Goal: Task Accomplishment & Management: Manage account settings

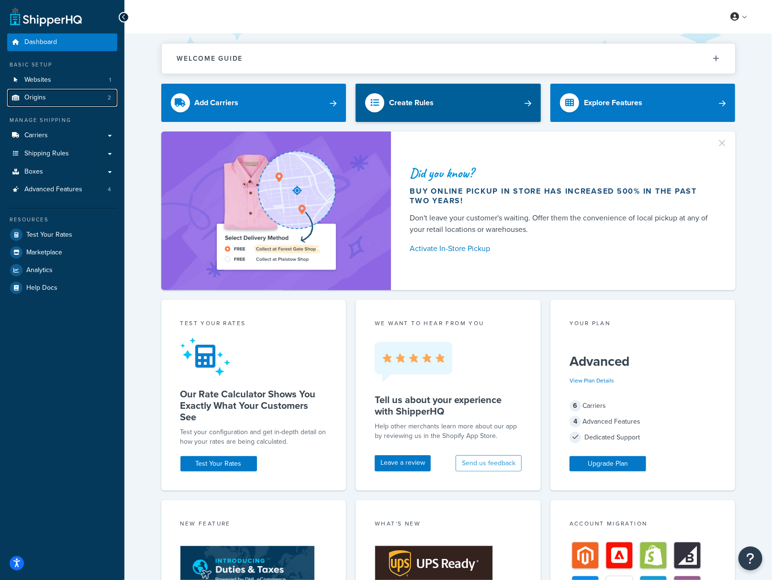
drag, startPoint x: 16, startPoint y: 97, endPoint x: 411, endPoint y: 88, distance: 394.4
click at [17, 97] on icon at bounding box center [16, 98] width 10 height 6
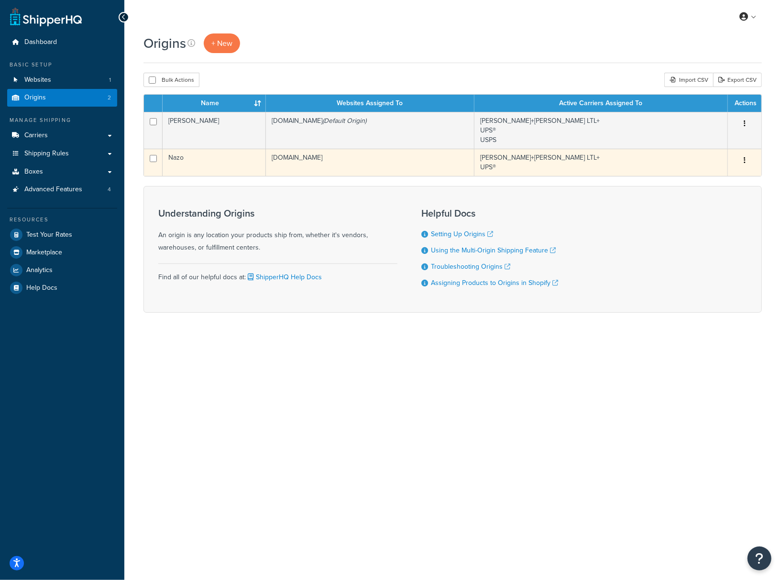
click at [577, 165] on td "Kuehne+Nagel LTL+ UPS®" at bounding box center [602, 162] width 254 height 27
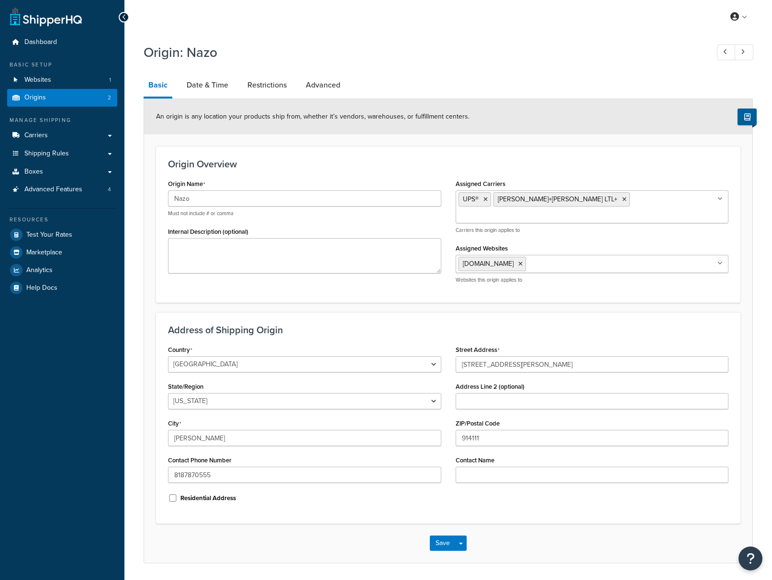
select select "5"
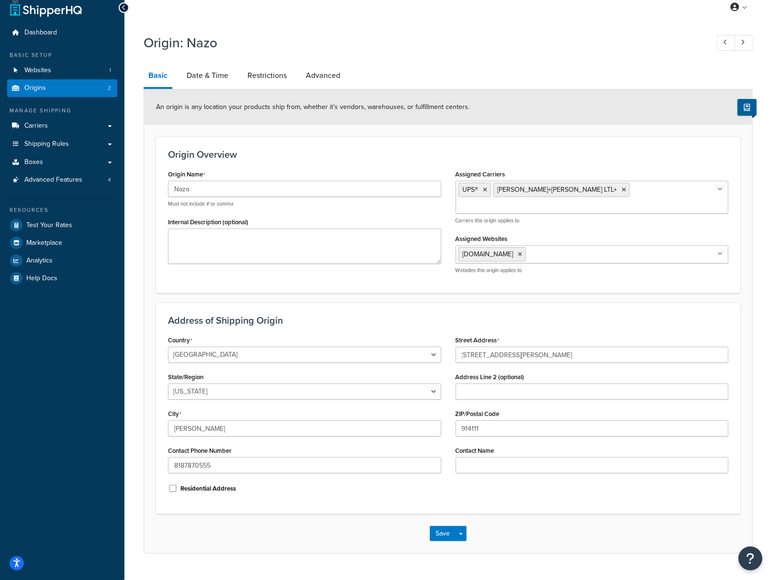
scroll to position [22, 0]
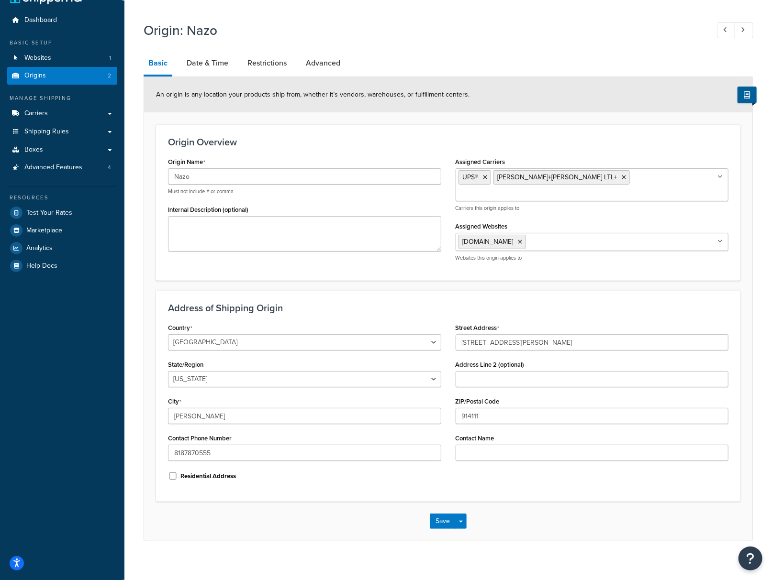
drag, startPoint x: 200, startPoint y: 62, endPoint x: 750, endPoint y: 73, distance: 550.9
click at [200, 62] on link "Date & Time" at bounding box center [207, 63] width 51 height 23
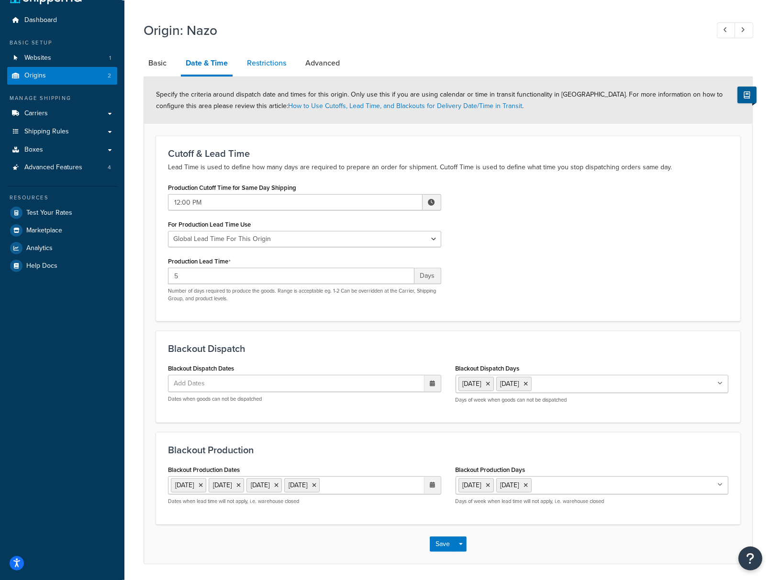
click at [257, 60] on link "Restrictions" at bounding box center [266, 63] width 49 height 23
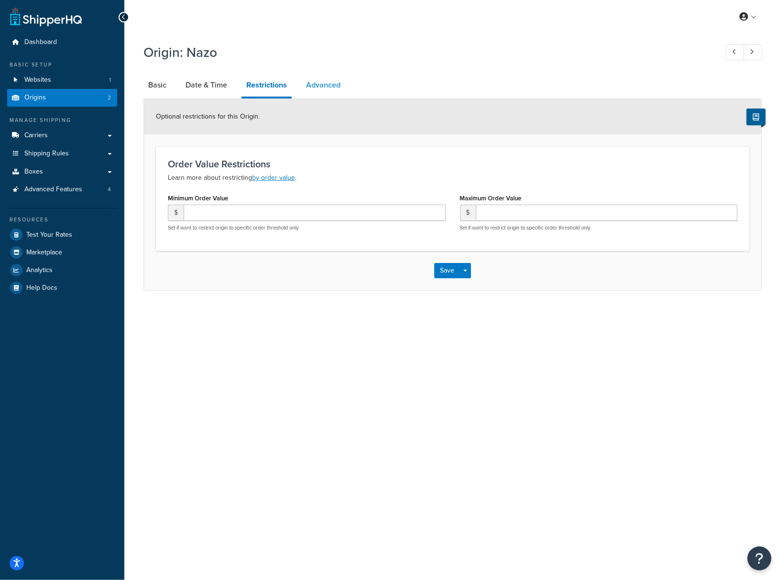
click at [326, 84] on link "Advanced" at bounding box center [323, 85] width 44 height 23
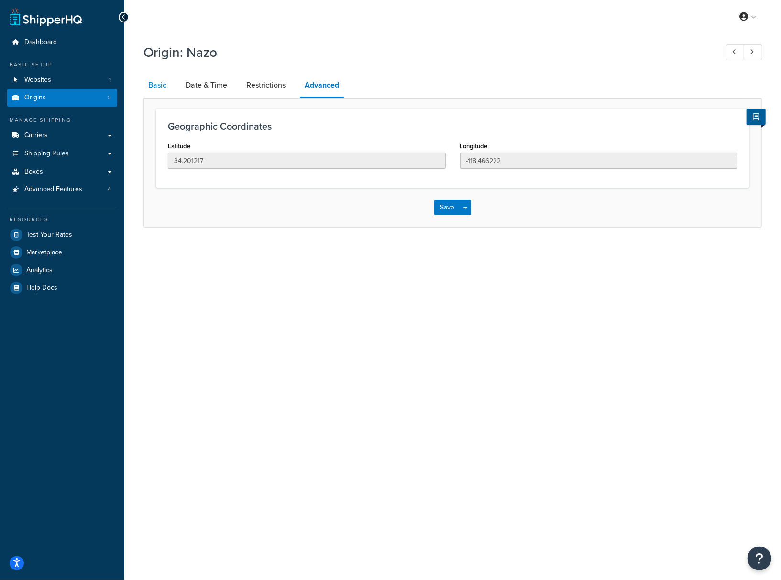
click at [157, 85] on link "Basic" at bounding box center [158, 85] width 28 height 23
select select "5"
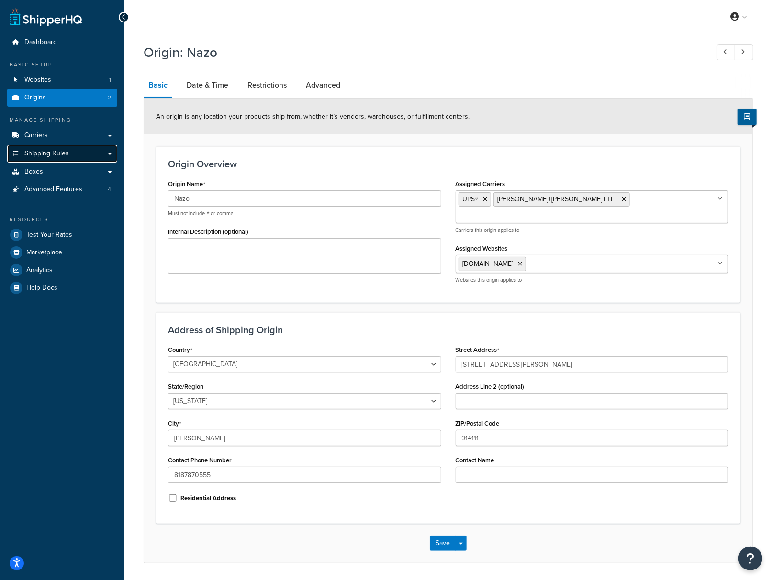
drag, startPoint x: 39, startPoint y: 156, endPoint x: 45, endPoint y: 155, distance: 5.3
click at [39, 156] on span "Shipping Rules" at bounding box center [46, 154] width 45 height 8
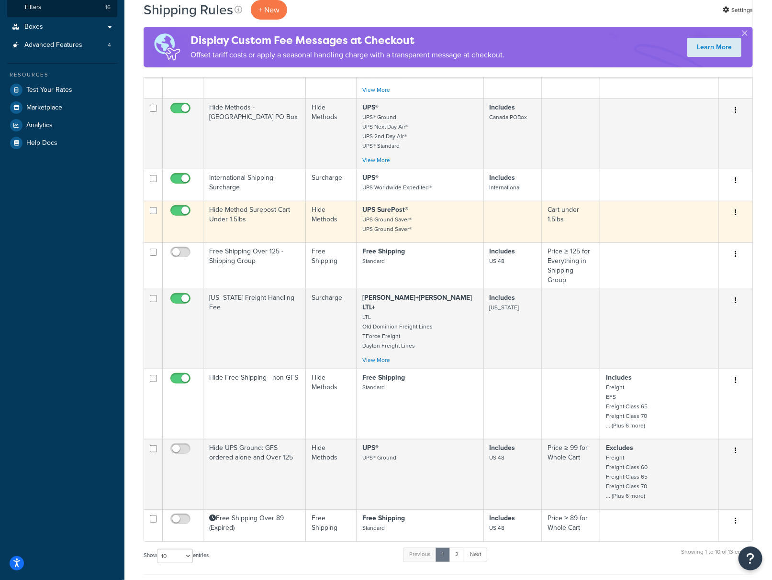
scroll to position [255, 0]
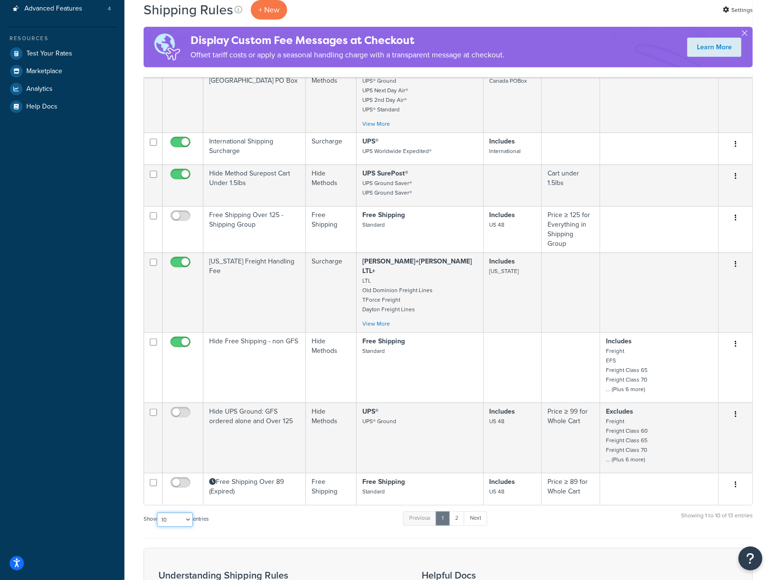
click at [189, 513] on select "10 15 25 50 100 1000" at bounding box center [175, 520] width 36 height 14
select select "100"
click at [158, 513] on select "10 15 25 50 100 1000" at bounding box center [175, 520] width 36 height 14
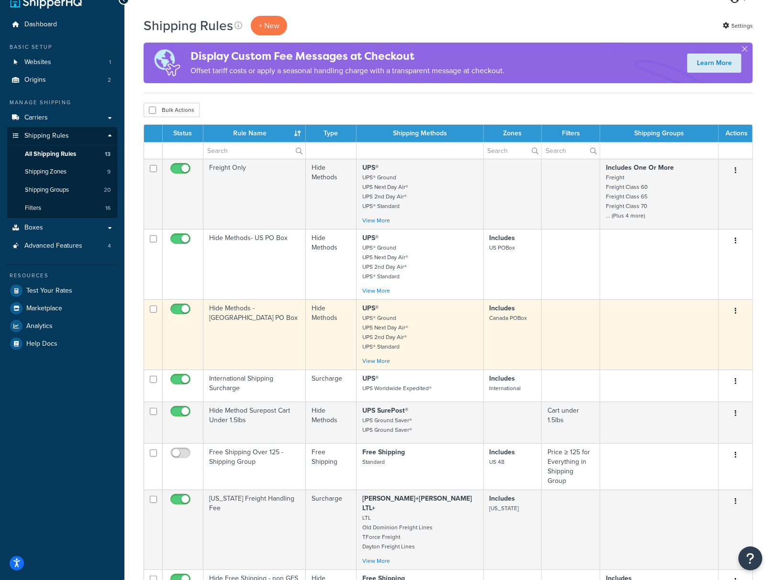
scroll to position [16, 0]
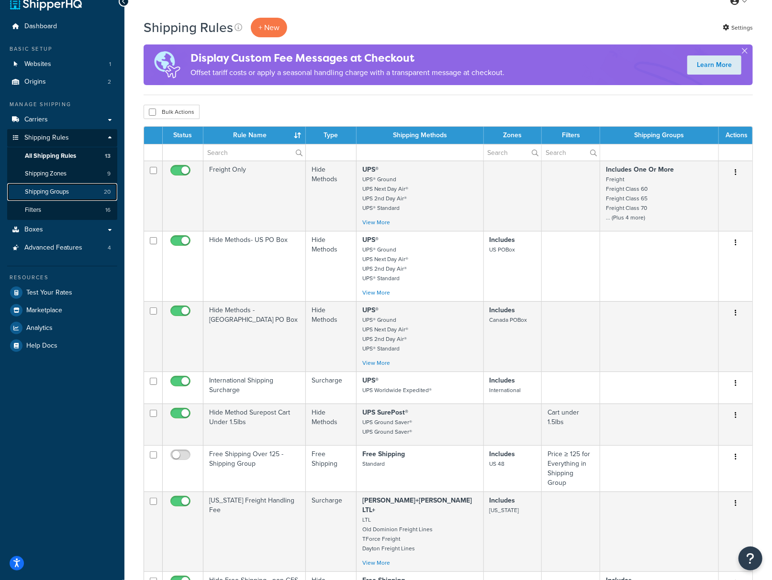
click at [56, 192] on span "Shipping Groups" at bounding box center [47, 192] width 44 height 8
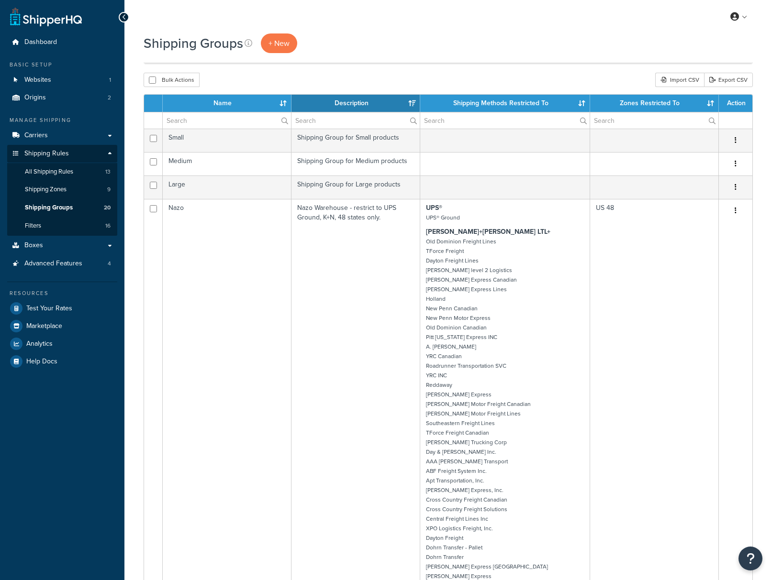
select select "15"
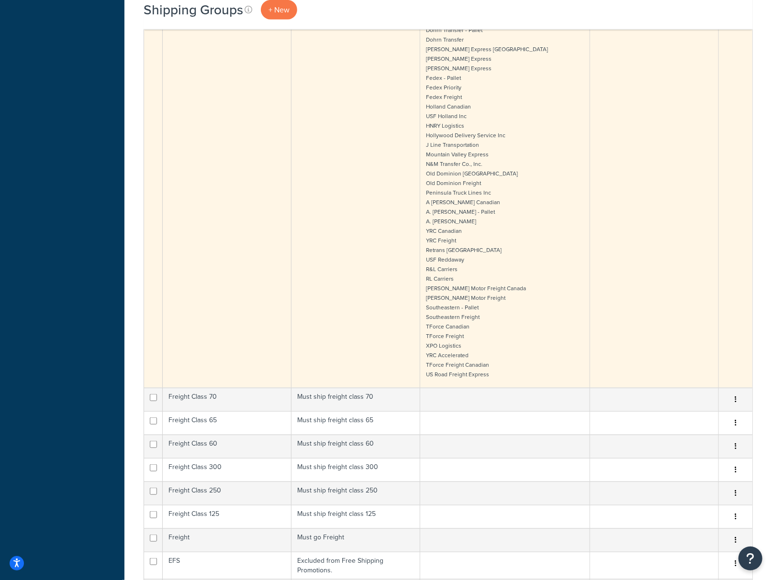
scroll to position [574, 0]
